Goal: Ask a question: Seek information or help from site administrators or community

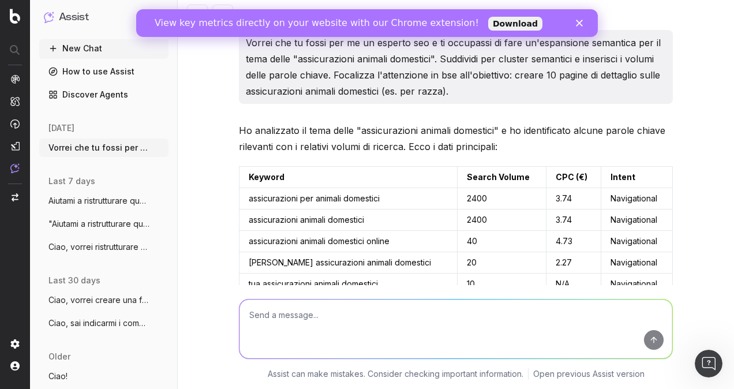
scroll to position [1301, 0]
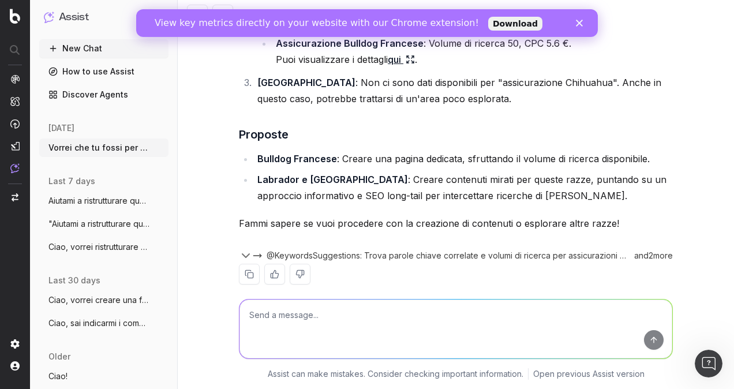
click at [84, 47] on button "New Chat" at bounding box center [103, 48] width 129 height 18
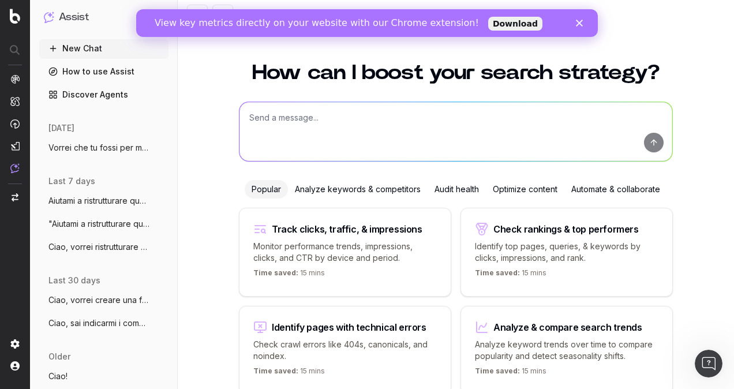
scroll to position [48, 0]
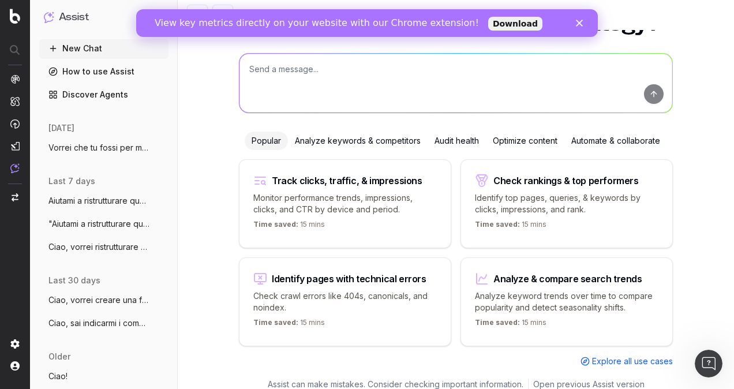
click at [310, 130] on div "How can I boost your search strategy? Popular Analyze keywords & competitors Au…" at bounding box center [455, 189] width 443 height 378
click at [310, 77] on textarea at bounding box center [455, 83] width 433 height 59
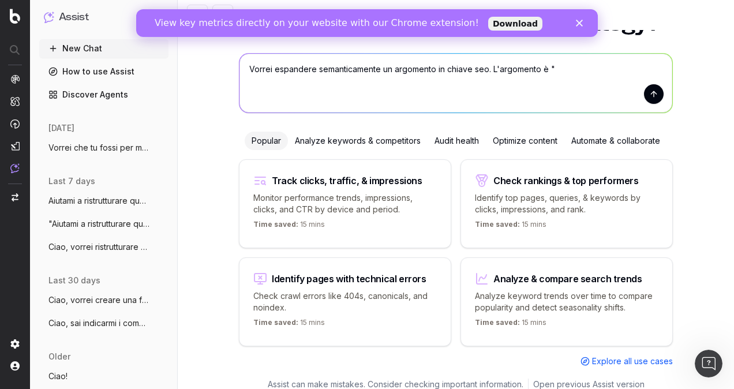
paste textarea "assicurazione gatto cosa copre"
click at [483, 68] on textarea "Vorrei espandere semanticamente un argomento in chiave seo. L'argomento è "assi…" at bounding box center [455, 83] width 433 height 59
click at [491, 78] on textarea "Vorrei espandere semanticamente un argomento in chiave seo per la realizzazione…" at bounding box center [455, 83] width 433 height 59
type textarea "Vorrei espandere semanticamente un argomento in chiave seo per la realizzazione…"
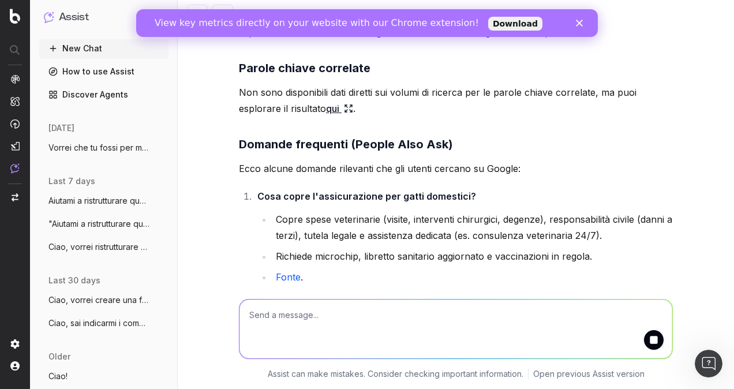
scroll to position [186, 0]
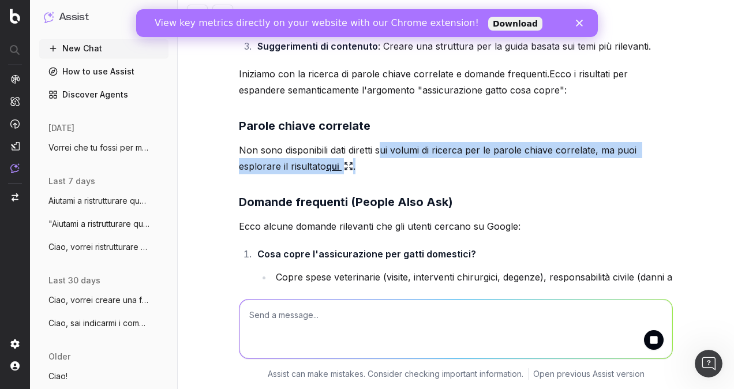
drag, startPoint x: 378, startPoint y: 152, endPoint x: 526, endPoint y: 158, distance: 147.2
click at [526, 158] on p "Non sono disponibili dati diretti sui volumi di ricerca per le parole chiave co…" at bounding box center [456, 158] width 434 height 32
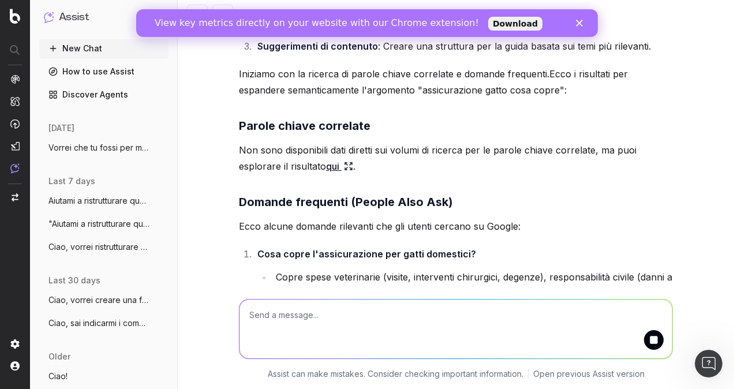
click at [410, 185] on div "Per espandere semanticamente un argomento come "assicurazione gatto cosa copre"…" at bounding box center [456, 336] width 434 height 864
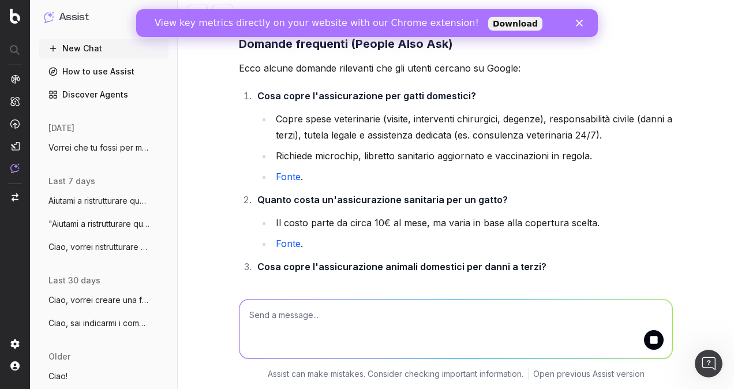
scroll to position [359, 0]
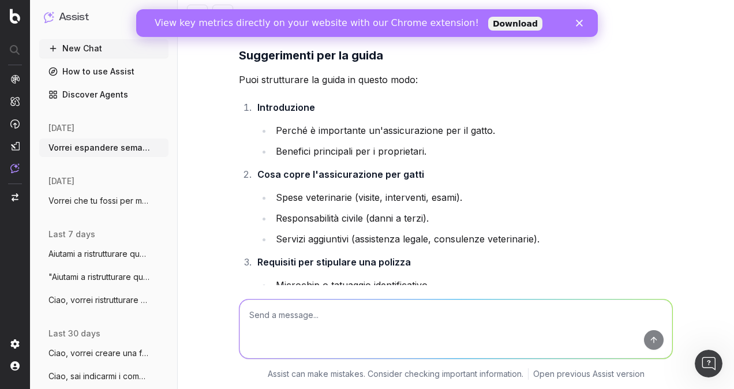
scroll to position [763, 0]
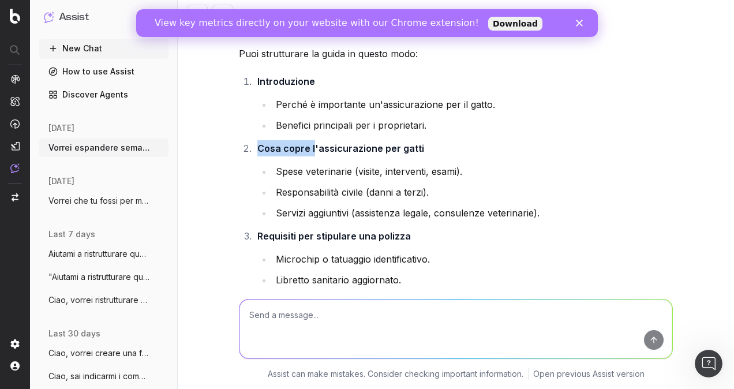
drag, startPoint x: 417, startPoint y: 147, endPoint x: 309, endPoint y: 147, distance: 108.4
click at [309, 147] on li "Cosa copre l'assicurazione per gatti Spese veterinarie (visite, interventi, esa…" at bounding box center [463, 180] width 419 height 81
click at [309, 147] on strong "Cosa copre l'assicurazione per gatti" at bounding box center [340, 148] width 167 height 12
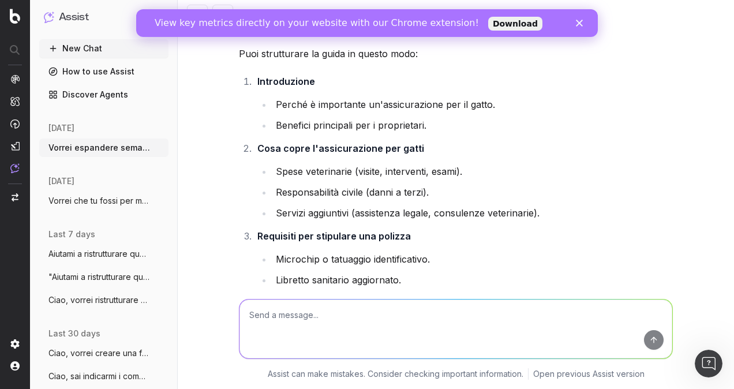
drag, startPoint x: 309, startPoint y: 147, endPoint x: 418, endPoint y: 182, distance: 114.6
click at [418, 182] on ul "Spese veterinarie (visite, interventi, esami). Responsabilità civile (danni a t…" at bounding box center [464, 192] width 415 height 58
click at [414, 200] on ul "Spese veterinarie (visite, interventi, esami). Responsabilità civile (danni a t…" at bounding box center [464, 192] width 415 height 58
click at [410, 218] on li "Servizi aggiuntivi (assistenza legale, consulenze veterinarie)." at bounding box center [472, 213] width 400 height 16
click at [408, 233] on li "Requisiti per stipulare una polizza Microchip o tatuaggio identificativo. Libre…" at bounding box center [463, 279] width 419 height 102
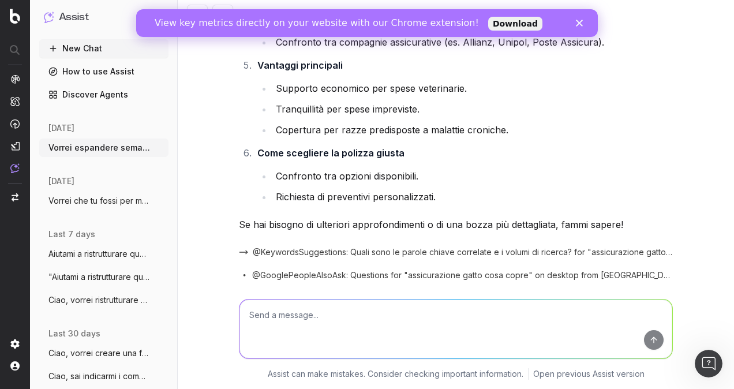
scroll to position [1153, 0]
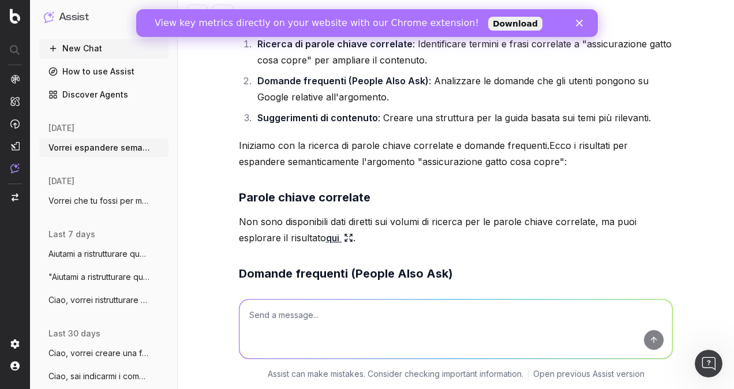
click at [347, 237] on icon at bounding box center [348, 237] width 9 height 9
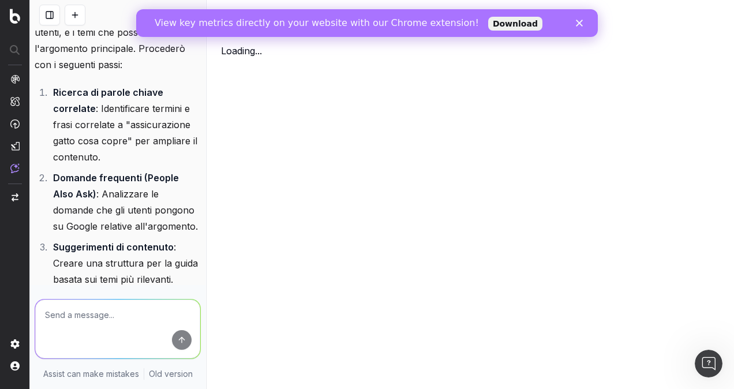
scroll to position [179, 0]
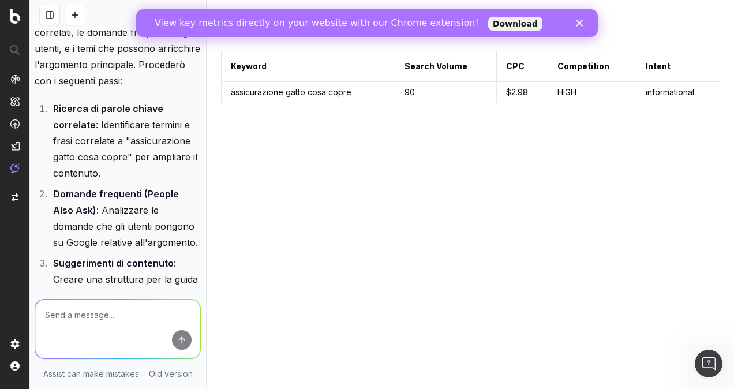
drag, startPoint x: 396, startPoint y: 133, endPoint x: 418, endPoint y: 127, distance: 22.5
click at [396, 133] on div "Keyword Search Volume CPC Competition Intent assicurazione gatto cosa copre 90 …" at bounding box center [470, 213] width 499 height 324
click at [576, 24] on icon "Close" at bounding box center [579, 23] width 7 height 7
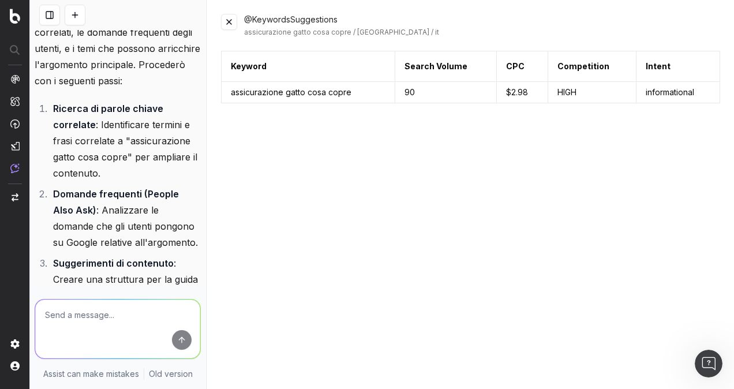
click at [226, 21] on button at bounding box center [229, 22] width 16 height 16
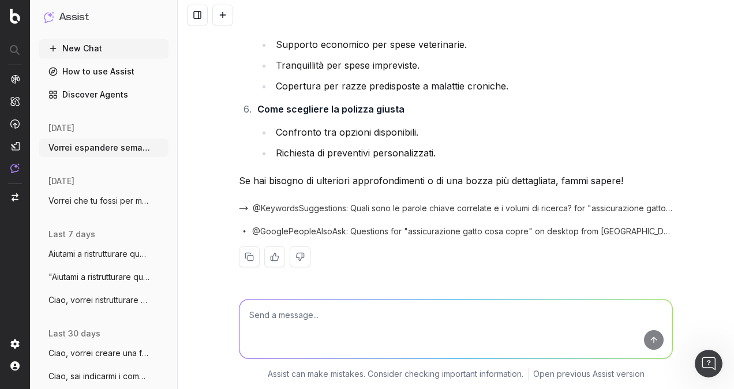
scroll to position [1153, 0]
click at [425, 320] on textarea at bounding box center [455, 328] width 433 height 59
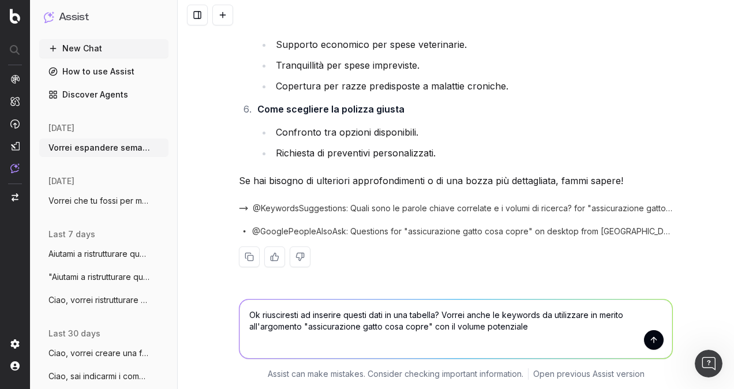
type textarea "Ok riusciresti ad inserire questi dati in una tabella? Vorrei anche le keywords…"
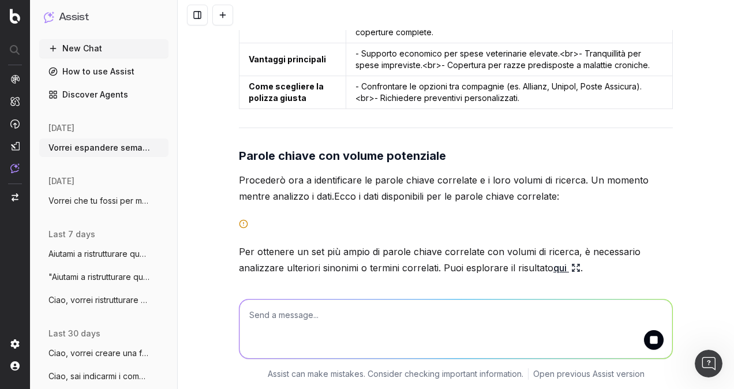
scroll to position [1665, 0]
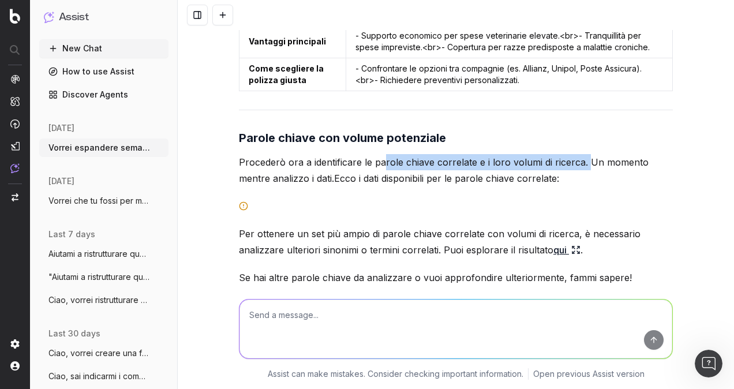
drag, startPoint x: 381, startPoint y: 160, endPoint x: 580, endPoint y: 159, distance: 199.0
click at [580, 159] on p "Procederò ora a identificare le parole chiave correlate e i loro volumi di rice…" at bounding box center [456, 170] width 434 height 32
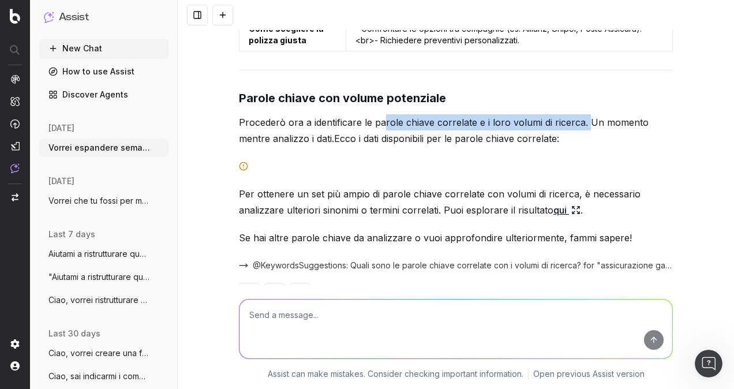
scroll to position [1722, 0]
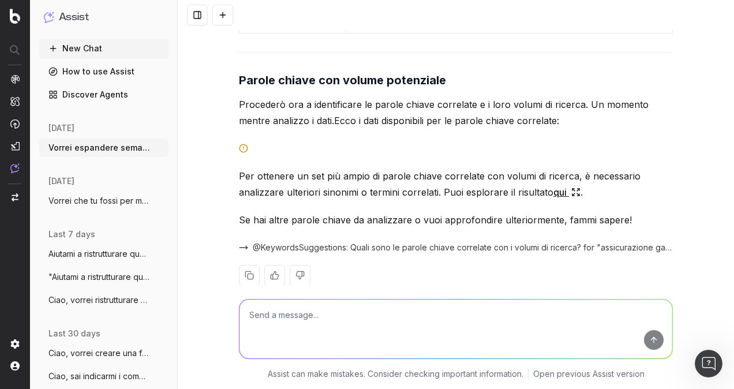
click at [572, 190] on icon at bounding box center [575, 191] width 9 height 9
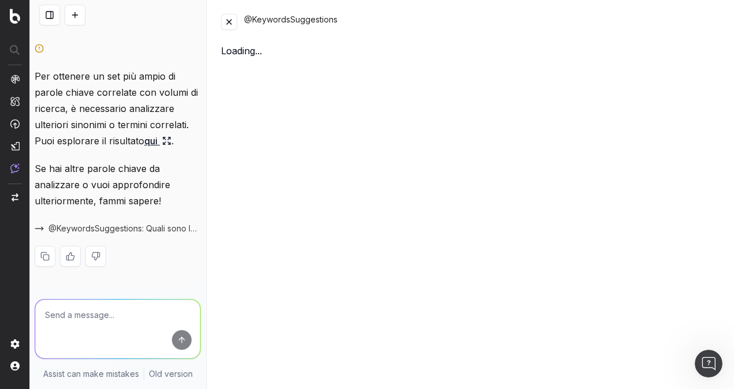
scroll to position [3535, 0]
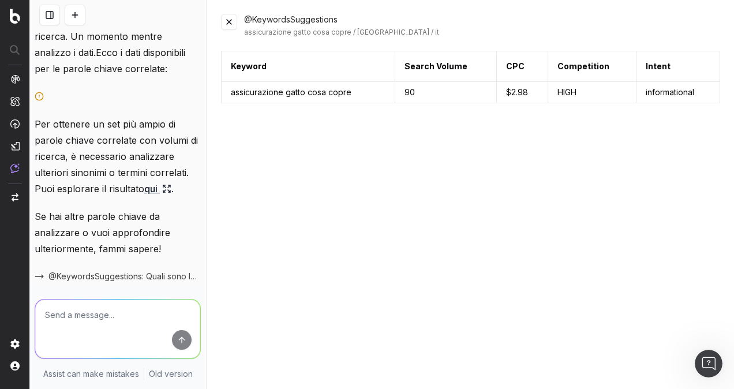
click at [228, 20] on button at bounding box center [229, 22] width 16 height 16
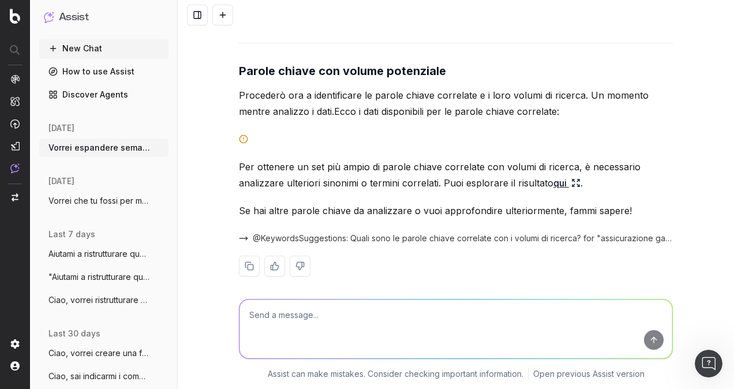
scroll to position [1740, 0]
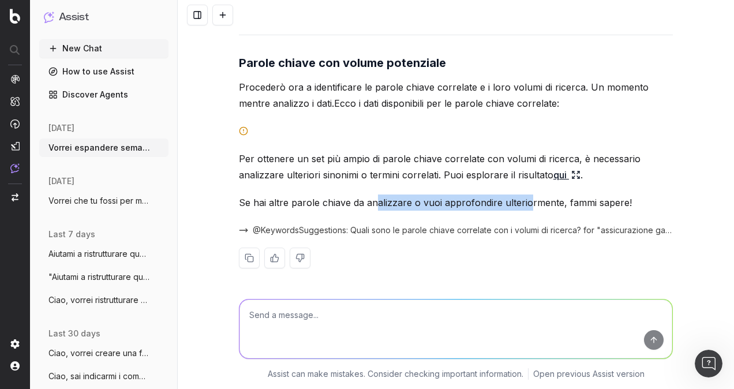
drag, startPoint x: 371, startPoint y: 202, endPoint x: 529, endPoint y: 202, distance: 157.5
click at [529, 202] on p "Se hai altre parole chiave da analizzare o vuoi approfondire ulteriormente, fam…" at bounding box center [456, 202] width 434 height 16
click at [530, 202] on p "Se hai altre parole chiave da analizzare o vuoi approfondire ulteriormente, fam…" at bounding box center [456, 202] width 434 height 16
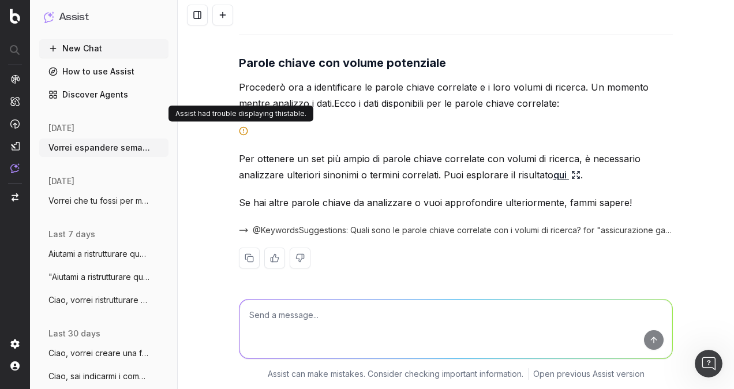
click at [239, 129] on icon at bounding box center [243, 130] width 9 height 9
click at [243, 129] on line at bounding box center [243, 130] width 0 height 2
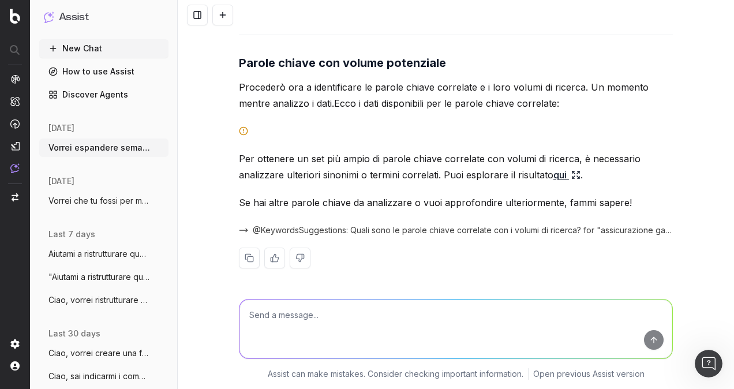
drag, startPoint x: 239, startPoint y: 129, endPoint x: 399, endPoint y: 134, distance: 160.4
click at [399, 133] on div "Ecco una tabella che organizza i dati raccolti sull'argomento "assicurazione ga…" at bounding box center [456, 22] width 434 height 528
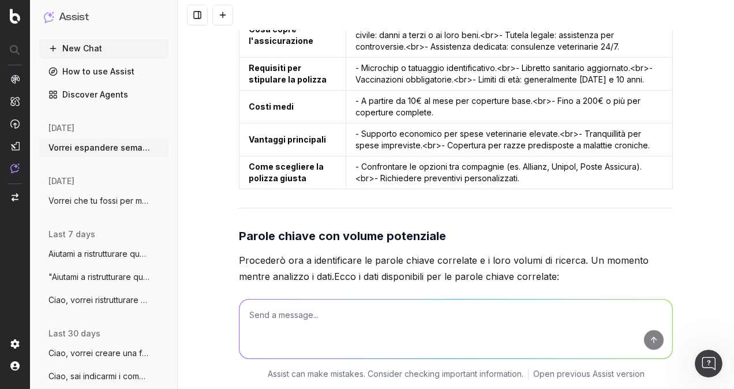
scroll to position [1509, 0]
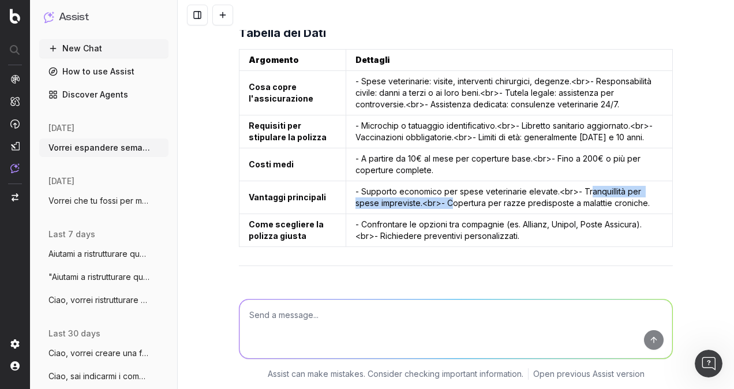
drag, startPoint x: 418, startPoint y: 205, endPoint x: 579, endPoint y: 195, distance: 161.3
click at [579, 195] on td "- Supporto economico per spese veterinarie elevate. <br> - Tranquillità per spe…" at bounding box center [509, 197] width 326 height 33
click at [422, 166] on td "- A partire da 10€ al mese per coperture base. <br> - Fino a 200€ o più per cop…" at bounding box center [509, 164] width 326 height 33
drag, startPoint x: 422, startPoint y: 166, endPoint x: 329, endPoint y: 148, distance: 94.1
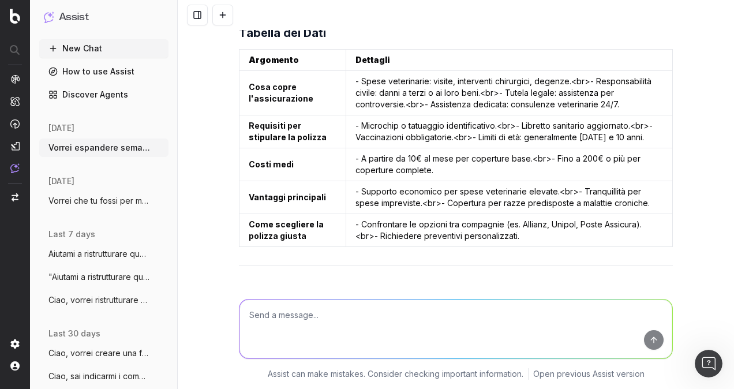
click at [329, 148] on tr "Costi medi - A partire da 10€ al mese per coperture base. <br> - Fino a 200€ o …" at bounding box center [455, 164] width 433 height 33
click at [490, 116] on td "- Microchip o tatuaggio identificativo. <br> - Libretto sanitario aggiornato. <…" at bounding box center [509, 131] width 326 height 33
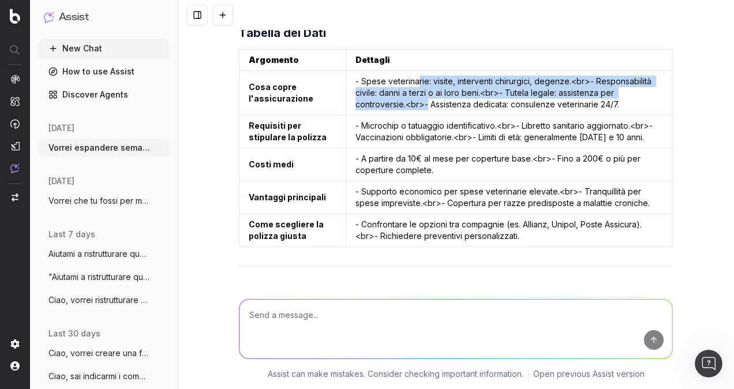
drag, startPoint x: 409, startPoint y: 82, endPoint x: 418, endPoint y: 100, distance: 19.9
click at [418, 100] on td "- Spese veterinarie: visite, interventi chirurgici, degenze. <br> - Responsabil…" at bounding box center [509, 93] width 326 height 44
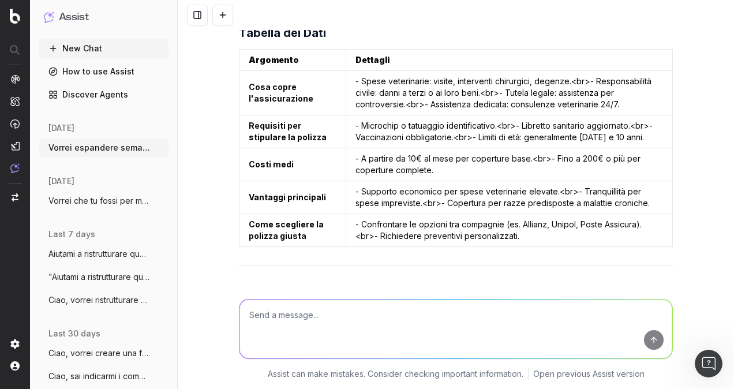
click at [427, 90] on td "- Spese veterinarie: visite, interventi chirurgici, degenze. <br> - Responsabil…" at bounding box center [509, 93] width 326 height 44
drag, startPoint x: 381, startPoint y: 90, endPoint x: 559, endPoint y: 92, distance: 177.7
click at [559, 92] on td "- Spese veterinarie: visite, interventi chirurgici, degenze. <br> - Responsabil…" at bounding box center [509, 93] width 326 height 44
click at [549, 102] on td "- Spese veterinarie: visite, interventi chirurgici, degenze. <br> - Responsabil…" at bounding box center [509, 93] width 326 height 44
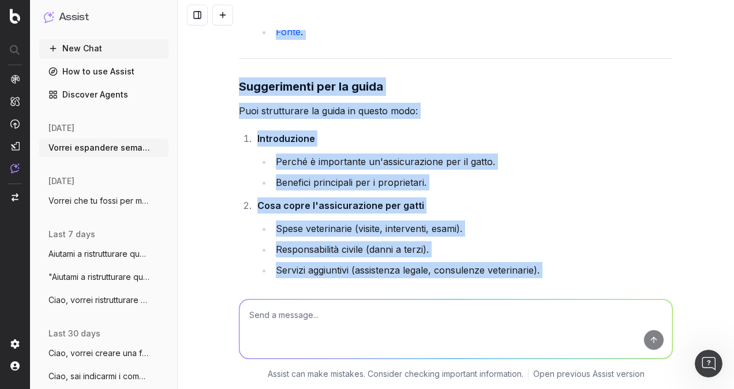
scroll to position [631, 0]
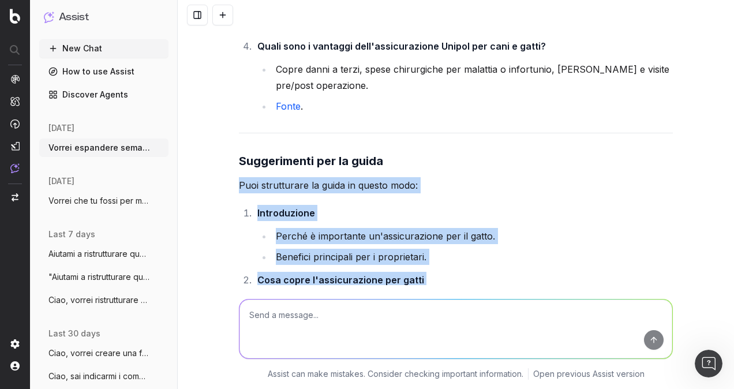
drag, startPoint x: 633, startPoint y: 227, endPoint x: 230, endPoint y: 173, distance: 406.8
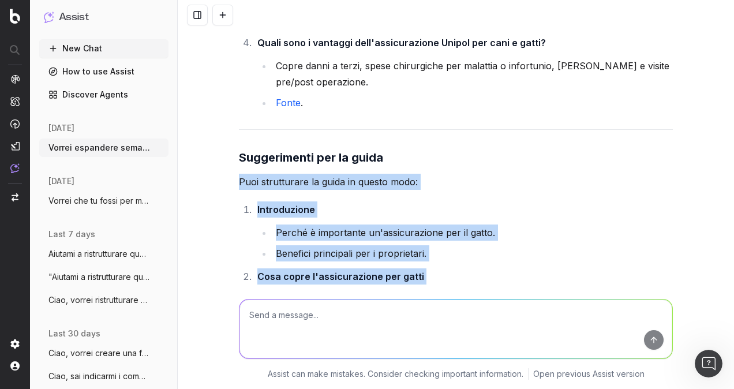
scroll to position [692, 0]
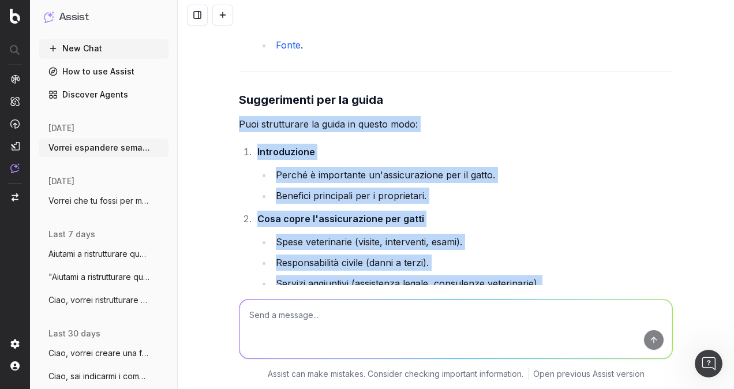
click at [339, 181] on li "Perché è importante un'assicurazione per il gatto." at bounding box center [472, 175] width 400 height 16
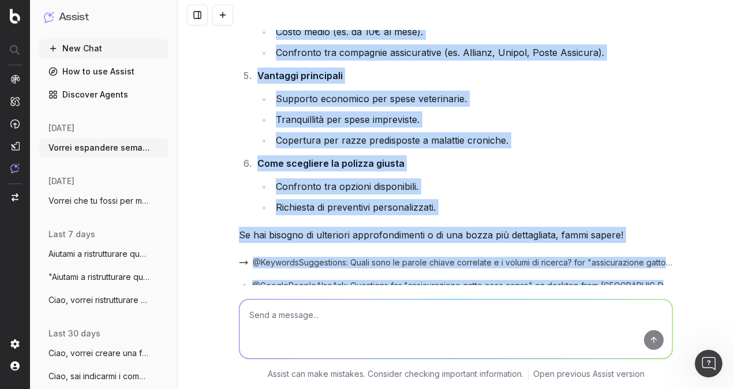
scroll to position [1114, 0]
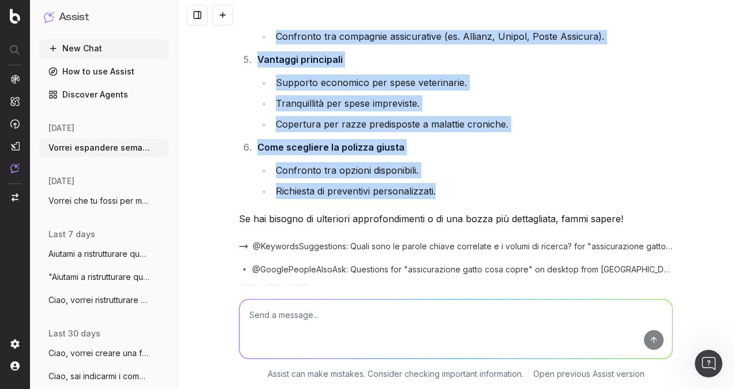
drag, startPoint x: 234, startPoint y: 123, endPoint x: 515, endPoint y: 193, distance: 289.3
copy div "Puoi strutturare la guida in questo modo: Introduzione Perché è importante un'a…"
